Goal: Navigation & Orientation: Find specific page/section

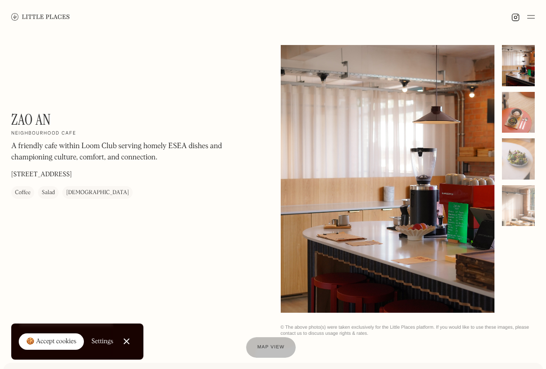
click at [523, 107] on div at bounding box center [518, 112] width 33 height 41
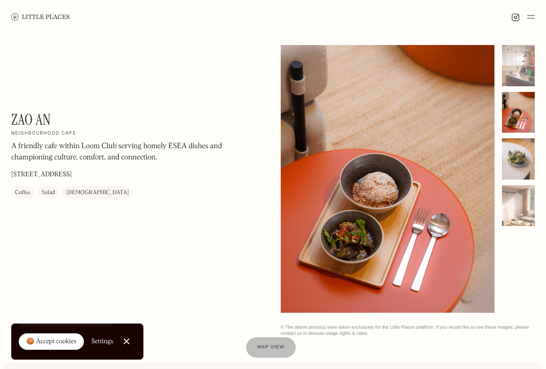
click at [522, 153] on div at bounding box center [518, 158] width 33 height 41
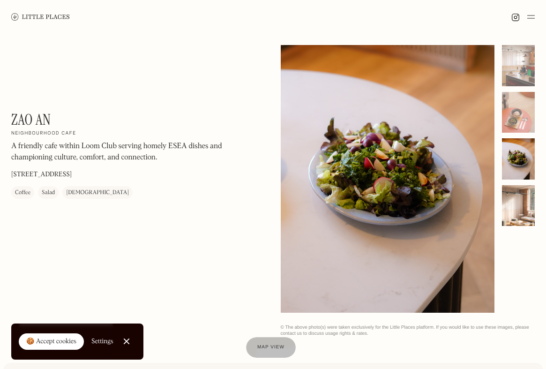
click at [516, 199] on div at bounding box center [518, 205] width 33 height 41
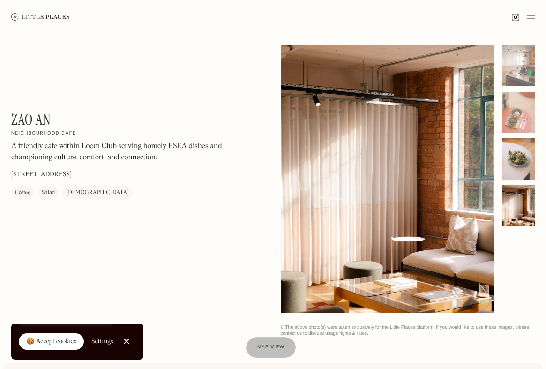
click at [520, 175] on div at bounding box center [518, 158] width 33 height 41
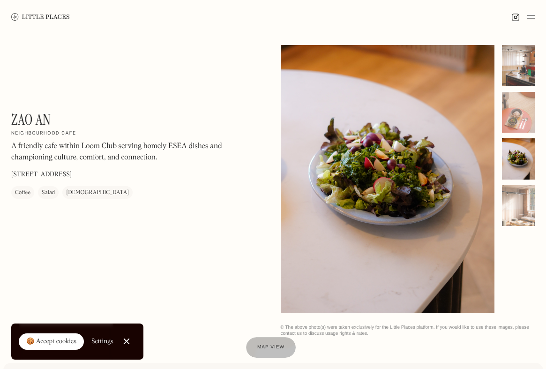
click at [525, 80] on div at bounding box center [518, 65] width 33 height 41
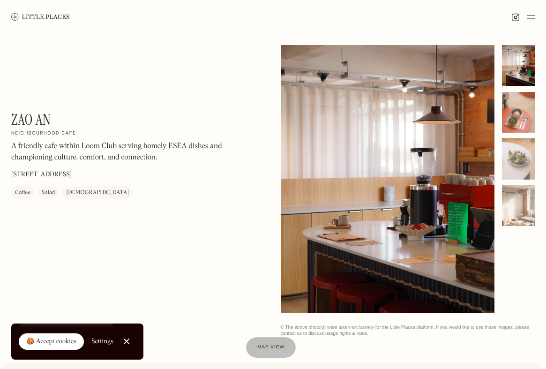
click at [521, 113] on div at bounding box center [518, 112] width 33 height 41
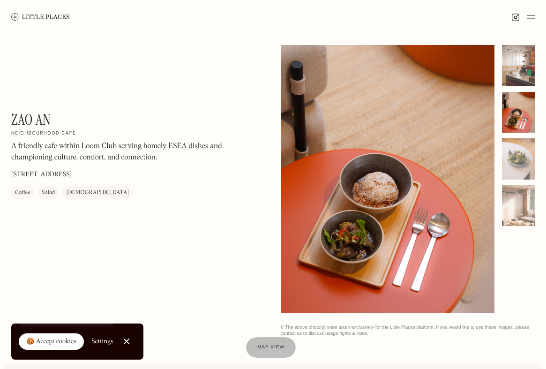
click at [520, 83] on div at bounding box center [518, 65] width 33 height 41
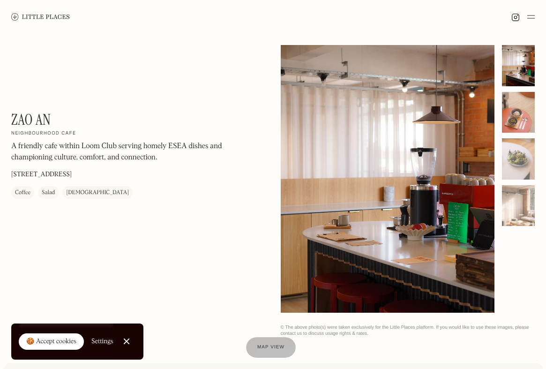
click at [517, 103] on div at bounding box center [518, 112] width 33 height 41
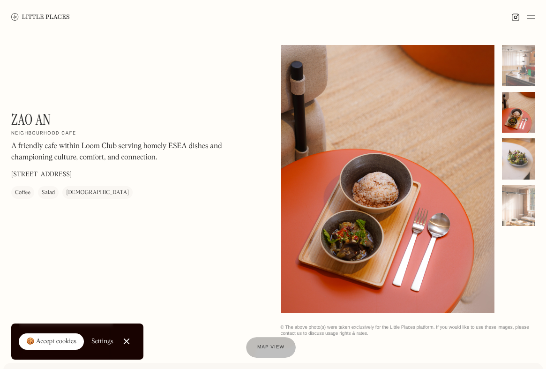
click at [509, 160] on div at bounding box center [518, 158] width 33 height 41
